Goal: Information Seeking & Learning: Find contact information

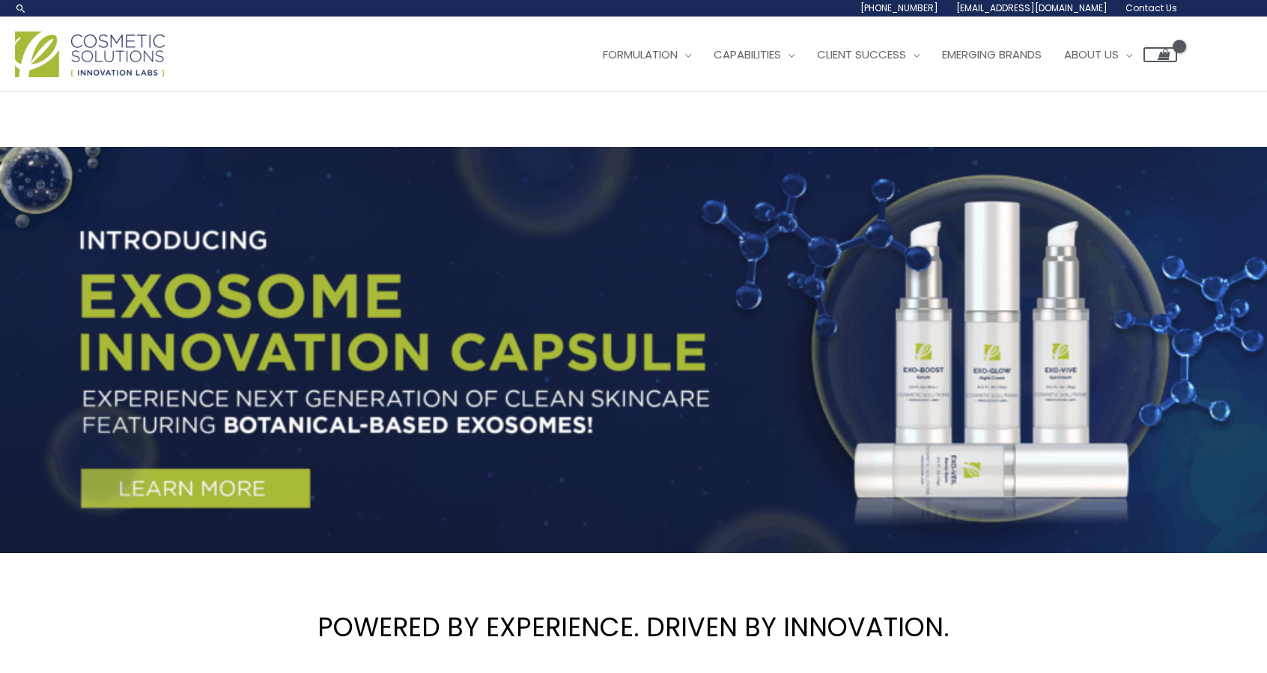
click at [1150, 2] on span "Contact Us" at bounding box center [1152, 7] width 52 height 13
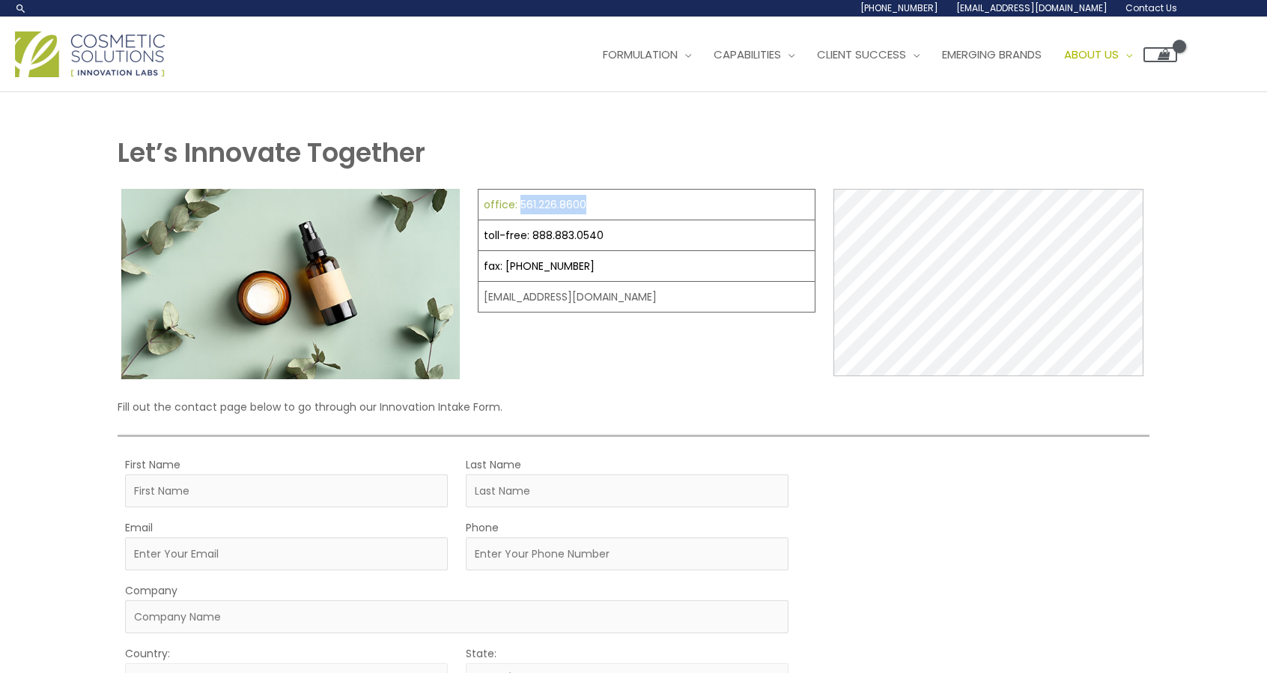
drag, startPoint x: 655, startPoint y: 207, endPoint x: 518, endPoint y: 201, distance: 138.0
click at [518, 201] on td "office: 561.226.8600" at bounding box center [646, 204] width 337 height 31
copy link "561.226.8600"
click at [629, 360] on div "office: 561.226.8600 toll-free: [PHONE_NUMBER] fax: [PHONE_NUMBER] [EMAIL_ADDRE…" at bounding box center [647, 284] width 338 height 190
click at [641, 376] on div "office: 561.226.8600 toll-free: [PHONE_NUMBER] fax: [PHONE_NUMBER] [EMAIL_ADDRE…" at bounding box center [647, 284] width 338 height 190
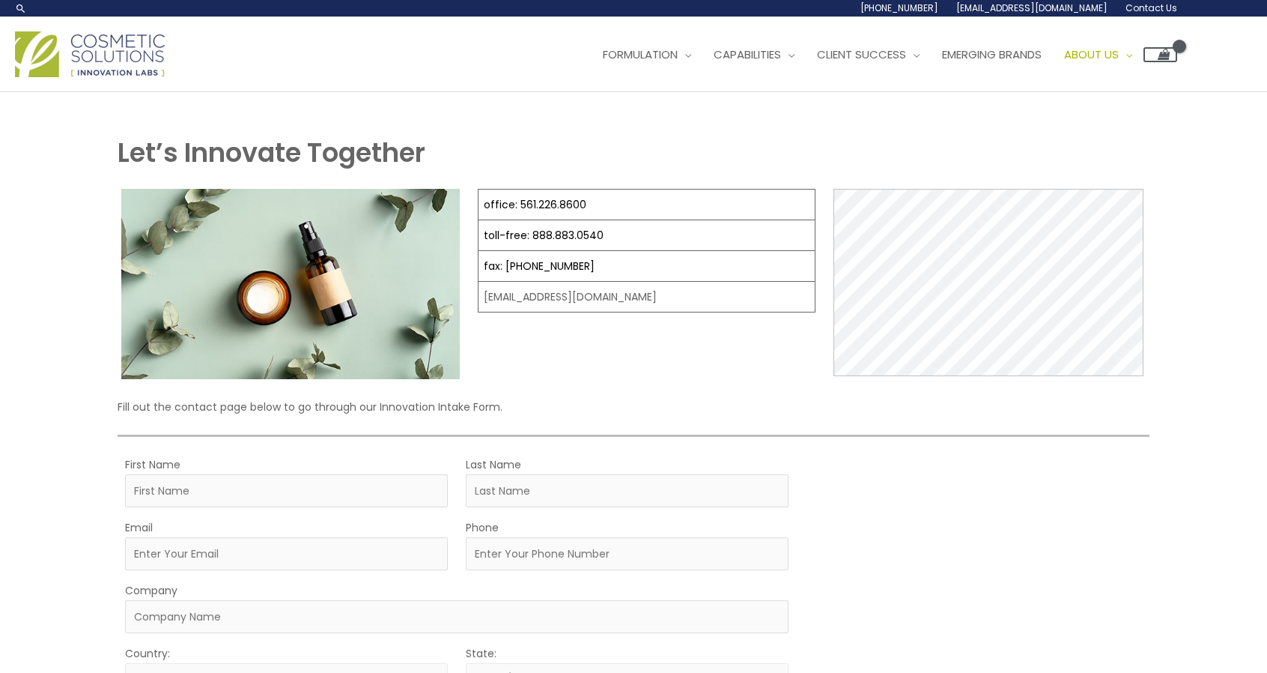
click at [656, 124] on div "Let’s Innovate Together office: 561.226.8600 toll-free: [PHONE_NUMBER] fax: [PH…" at bounding box center [633, 548] width 929 height 913
